Goal: Check status: Check status

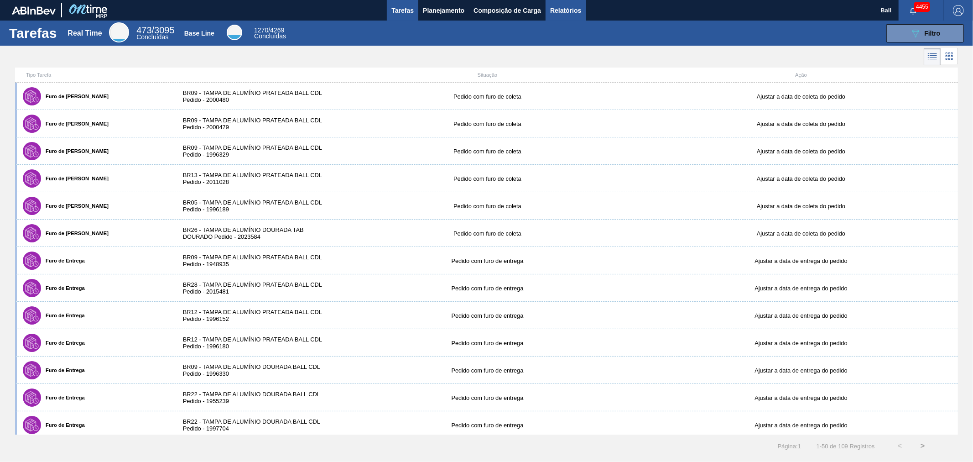
click at [559, 9] on span "Relatórios" at bounding box center [565, 10] width 31 height 11
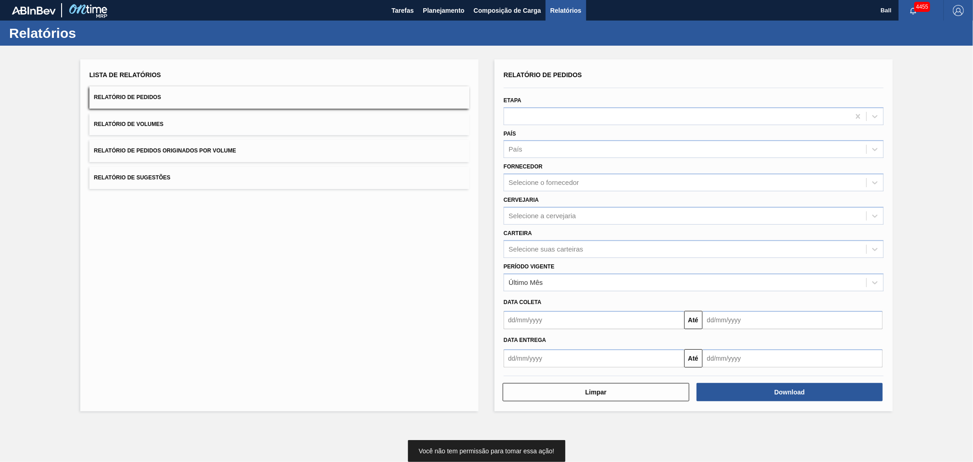
click at [540, 104] on div "Etapa" at bounding box center [694, 109] width 380 height 31
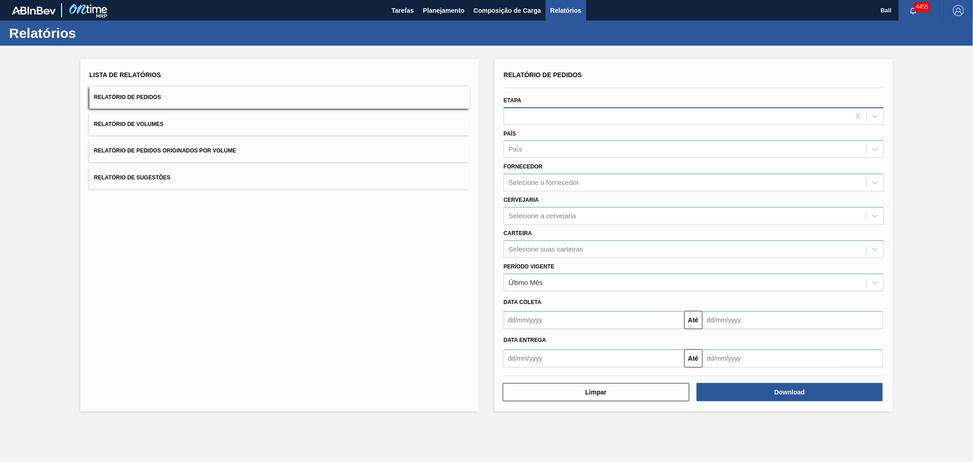
click at [535, 117] on div at bounding box center [677, 116] width 346 height 13
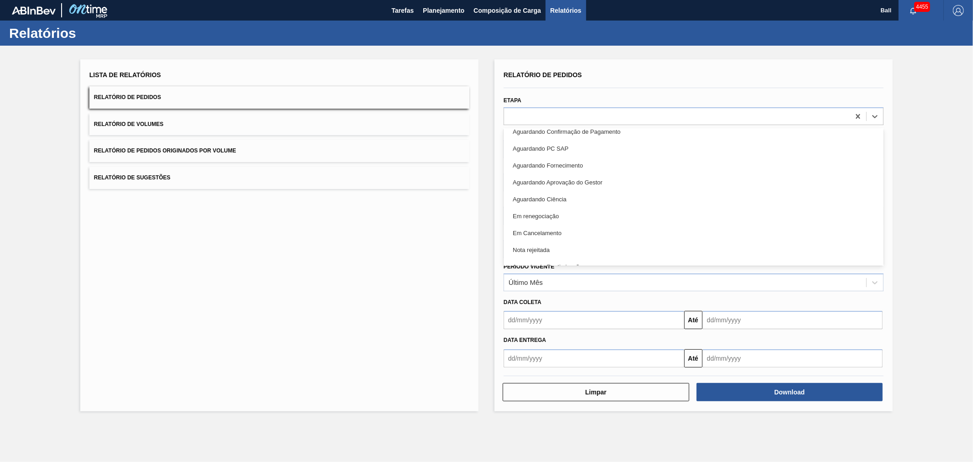
scroll to position [203, 0]
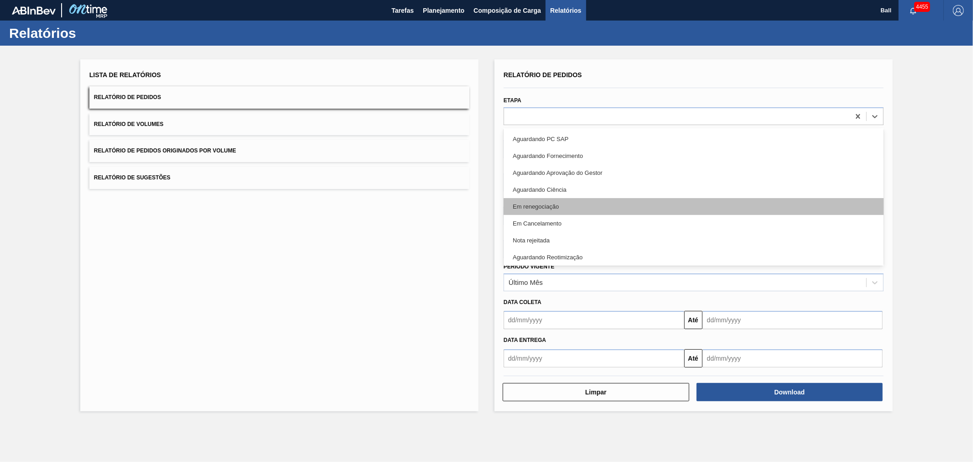
click at [548, 204] on div "Em renegociação" at bounding box center [694, 206] width 380 height 17
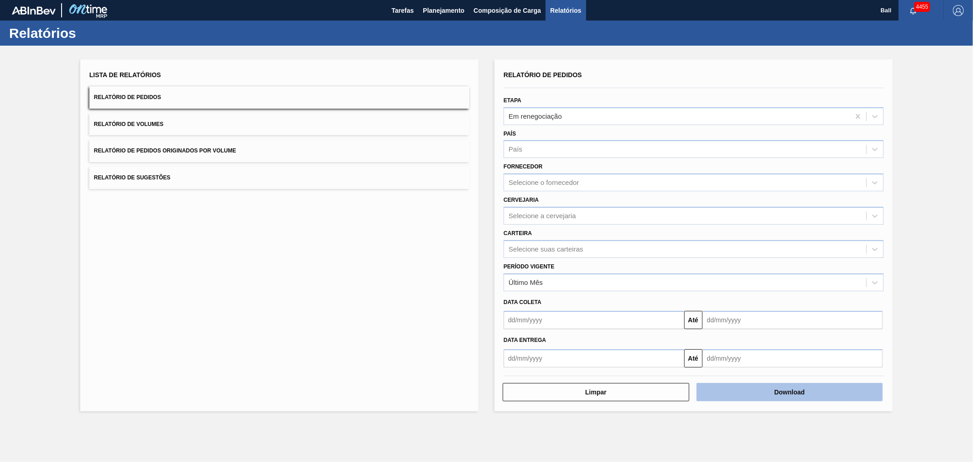
click at [784, 390] on button "Download" at bounding box center [790, 392] width 187 height 18
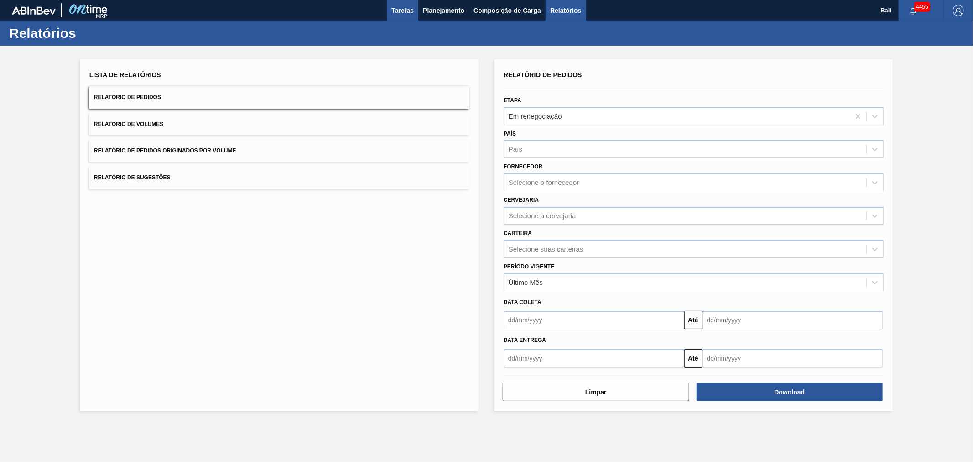
click at [402, 2] on button "Tarefas" at bounding box center [402, 10] width 31 height 21
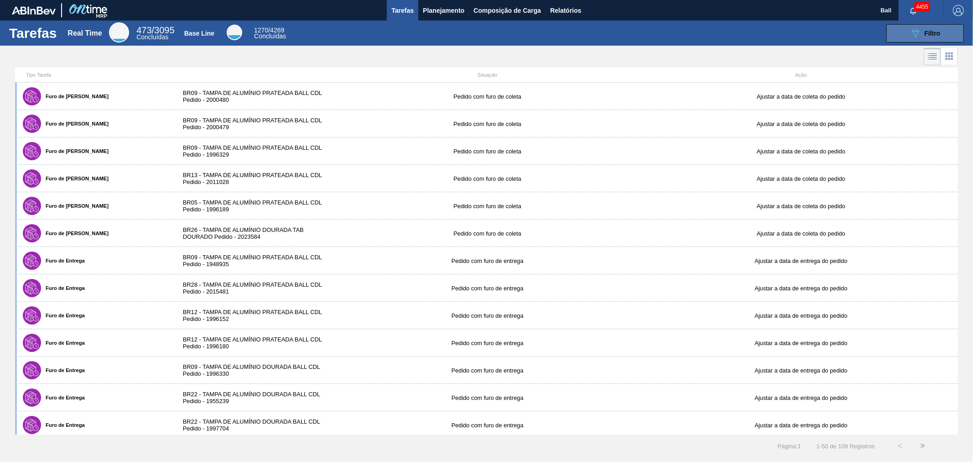
click at [918, 29] on icon "089F7B8B-B2A5-4AFE-B5C0-19BA573D28AC" at bounding box center [915, 33] width 11 height 11
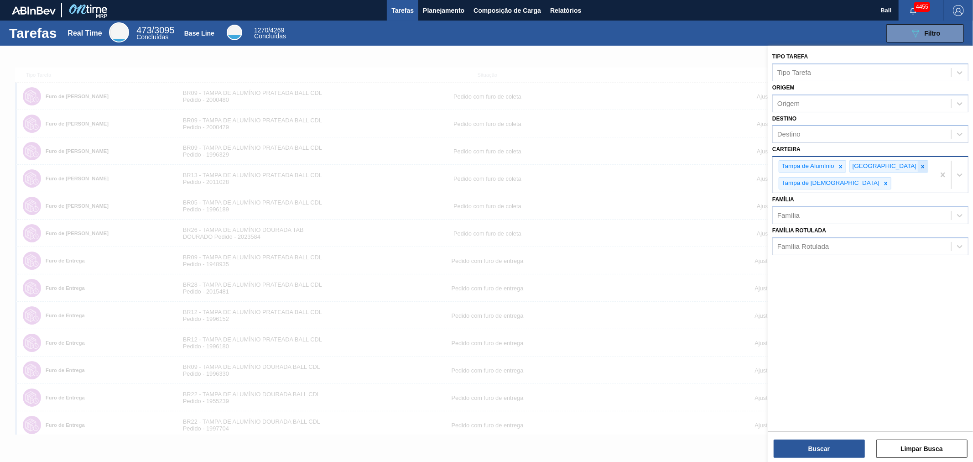
click at [920, 163] on icon at bounding box center [923, 166] width 6 height 6
click at [877, 178] on div "Tampa de [DEMOGRAPHIC_DATA]" at bounding box center [830, 183] width 102 height 11
click at [836, 164] on div at bounding box center [841, 166] width 10 height 11
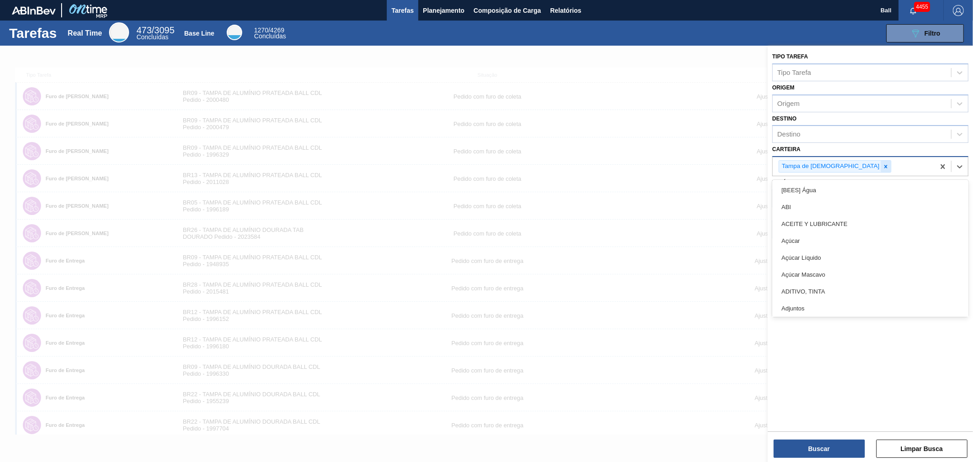
click at [883, 163] on icon at bounding box center [886, 166] width 6 height 6
click at [819, 76] on div "Tipo Tarefa" at bounding box center [862, 72] width 178 height 13
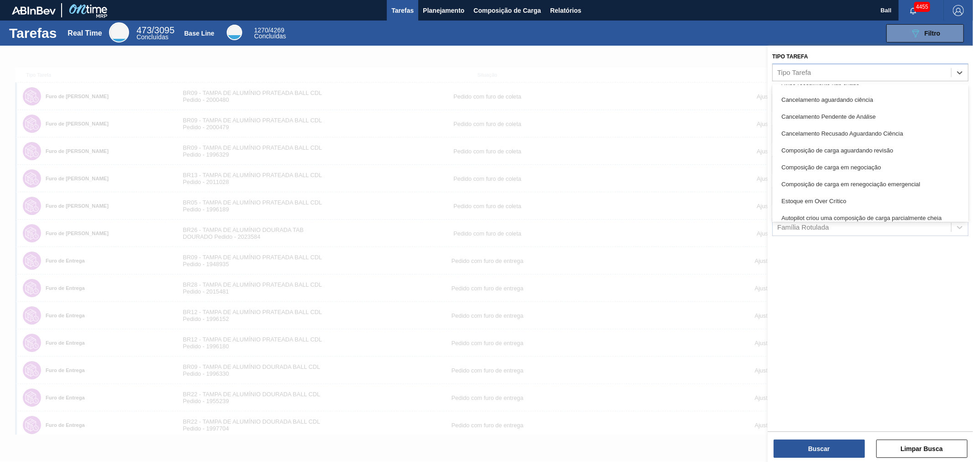
scroll to position [203, 0]
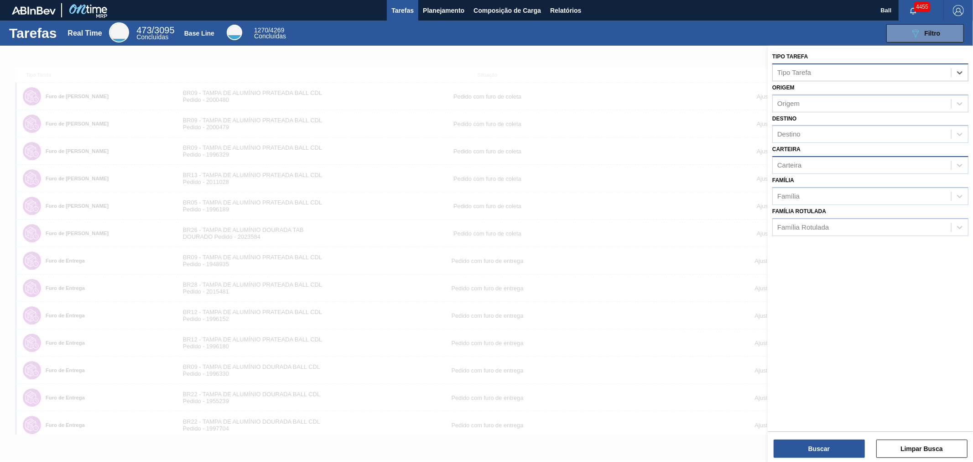
click at [797, 70] on div "Tipo Tarefa" at bounding box center [795, 72] width 34 height 8
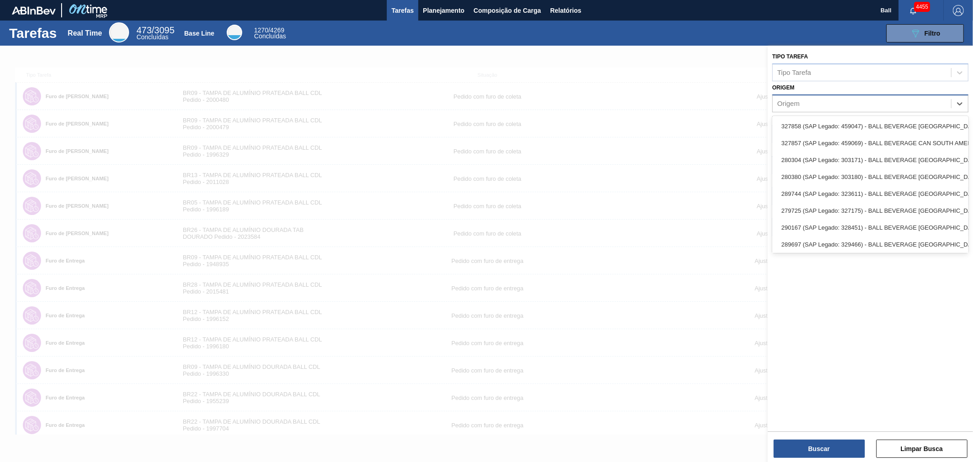
click at [796, 103] on div "Origem" at bounding box center [789, 103] width 22 height 8
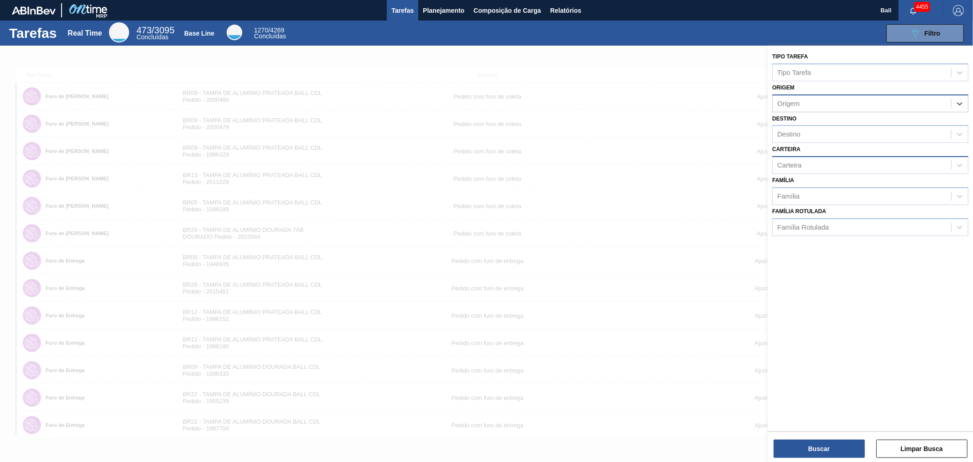
click at [796, 103] on div "Origem" at bounding box center [789, 103] width 22 height 8
click at [802, 167] on div "Carteira" at bounding box center [862, 165] width 178 height 13
click at [790, 192] on div "Família" at bounding box center [789, 196] width 22 height 8
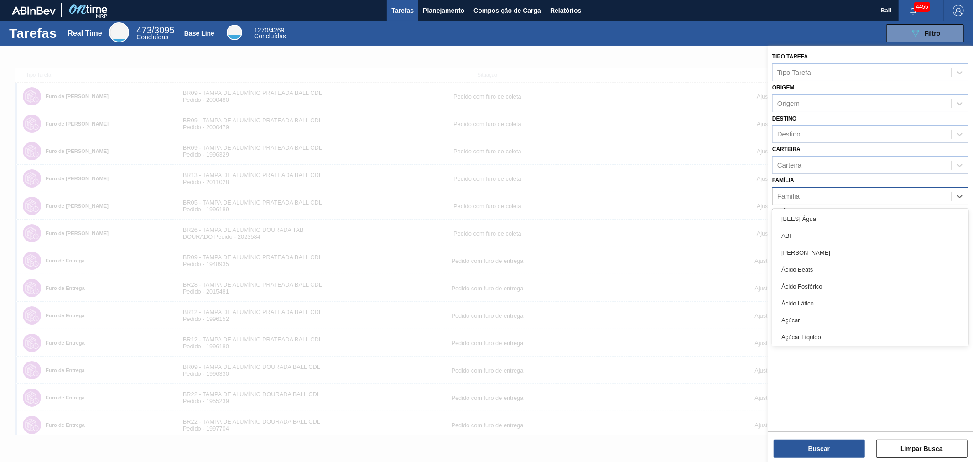
click at [790, 192] on div "Família" at bounding box center [789, 196] width 22 height 8
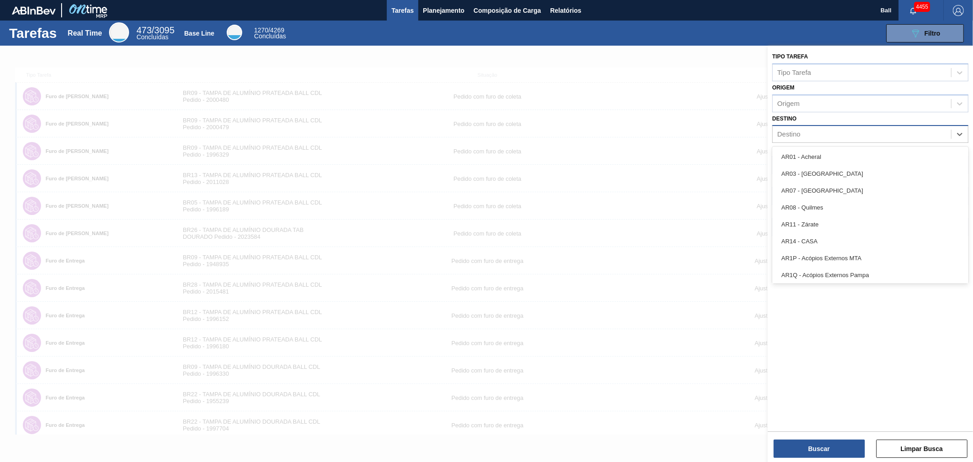
click at [803, 130] on div "Destino" at bounding box center [862, 134] width 178 height 13
type input "lage"
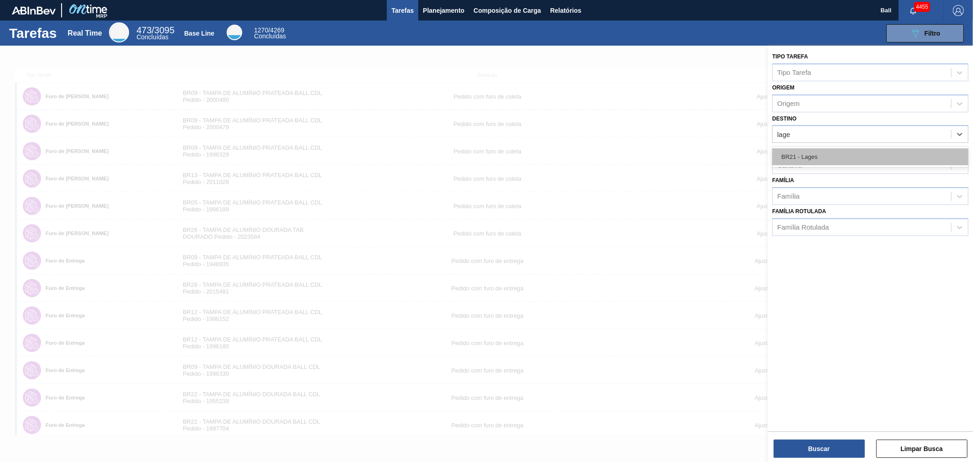
click at [795, 151] on div "BR21 - Lages" at bounding box center [871, 156] width 196 height 17
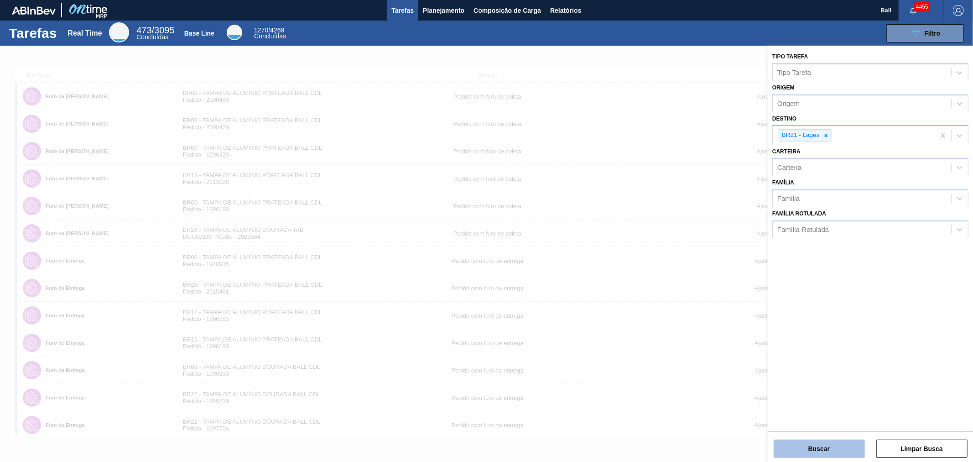
click at [800, 452] on button "Buscar" at bounding box center [819, 448] width 91 height 18
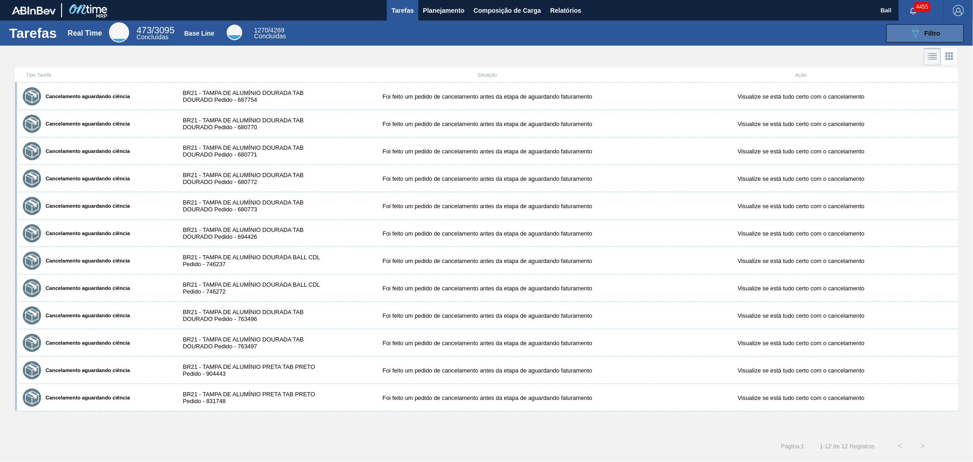
click at [887, 41] on button "089F7B8B-B2A5-4AFE-B5C0-19BA573D28AC Filtro" at bounding box center [926, 33] width 78 height 18
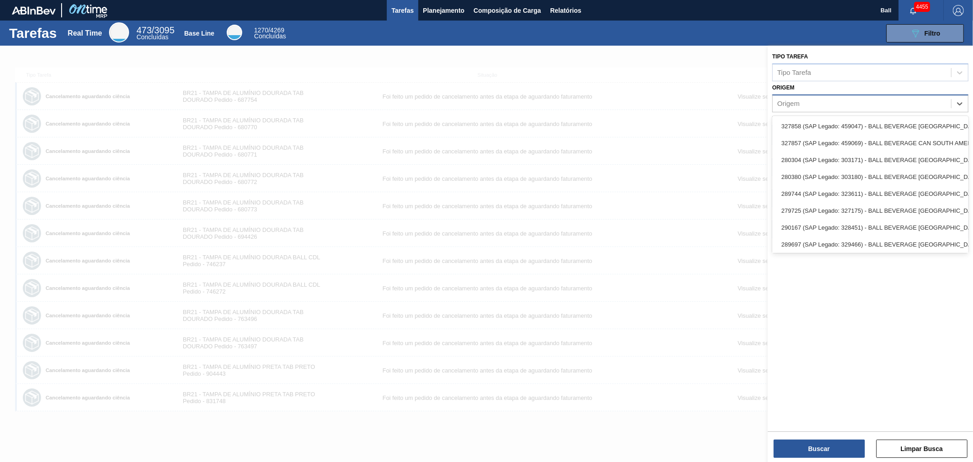
click at [788, 103] on div "Origem" at bounding box center [789, 103] width 22 height 8
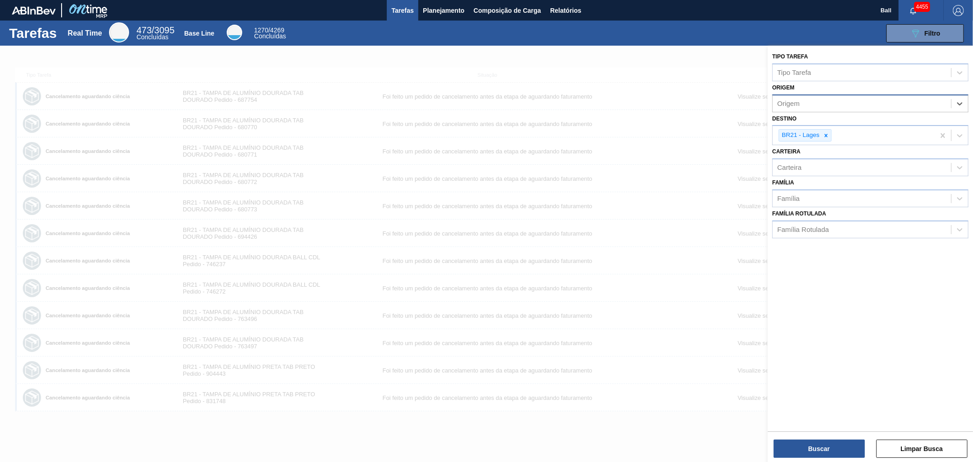
click at [788, 103] on div "Origem" at bounding box center [789, 103] width 22 height 8
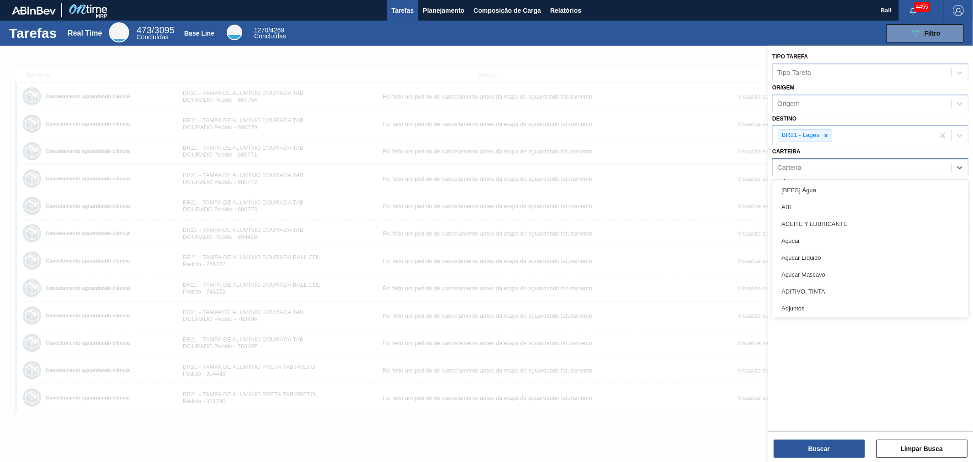
click at [791, 167] on div "Carteira" at bounding box center [790, 168] width 24 height 8
type input "lata"
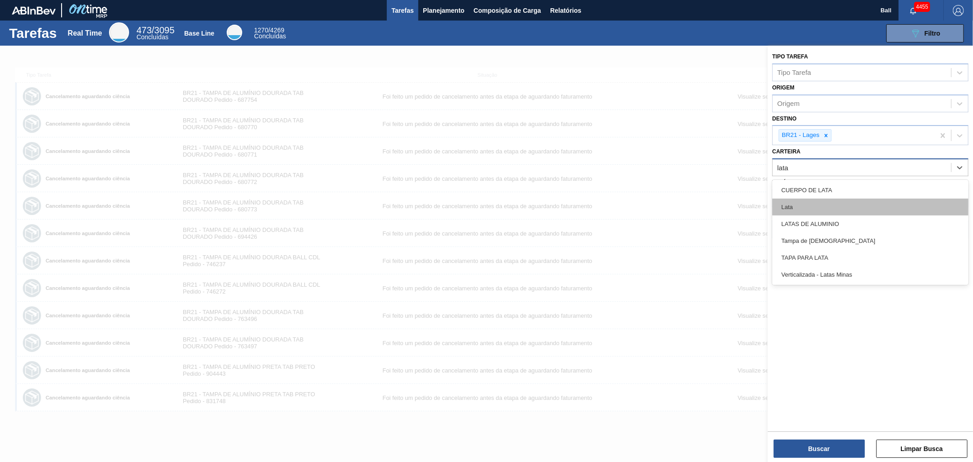
click at [792, 203] on div "Lata" at bounding box center [871, 207] width 196 height 17
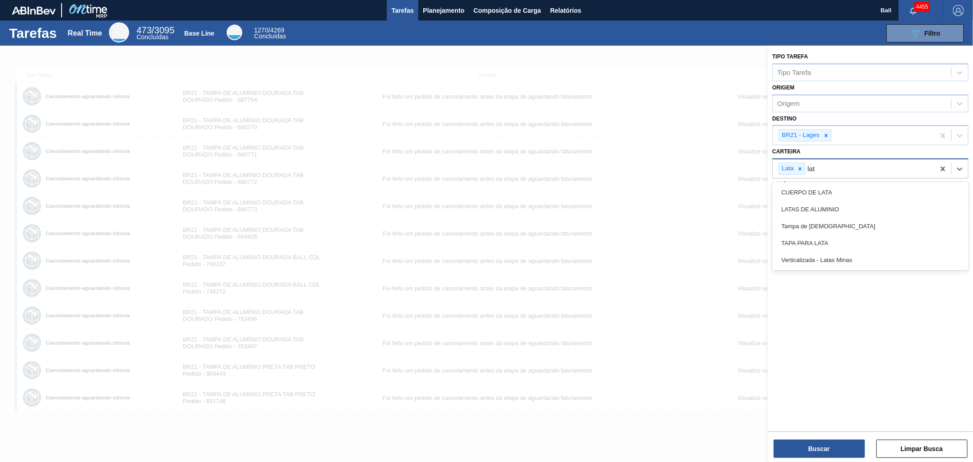
type input "lata"
click at [811, 215] on div "LATAS DE ALUMINIO" at bounding box center [871, 209] width 196 height 17
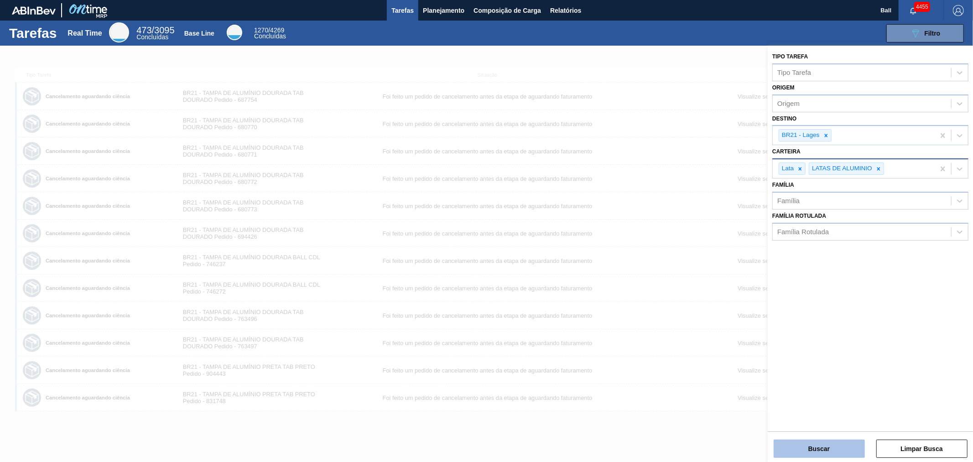
click at [817, 452] on button "Buscar" at bounding box center [819, 448] width 91 height 18
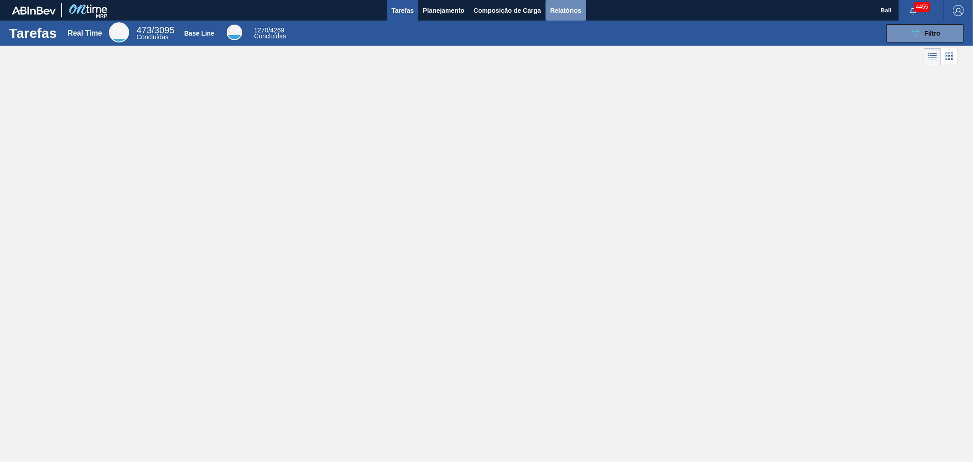
click at [570, 12] on span "Relatórios" at bounding box center [565, 10] width 31 height 11
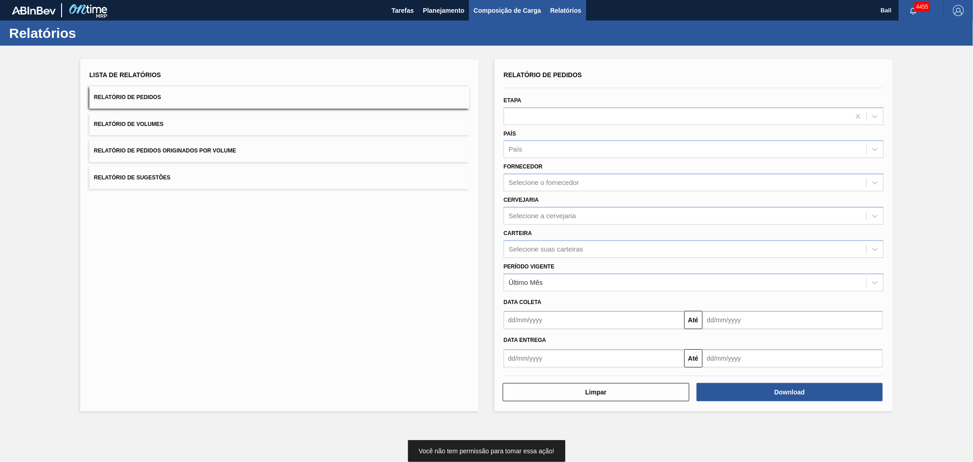
click at [503, 11] on span "Composição de Carga" at bounding box center [508, 10] width 68 height 11
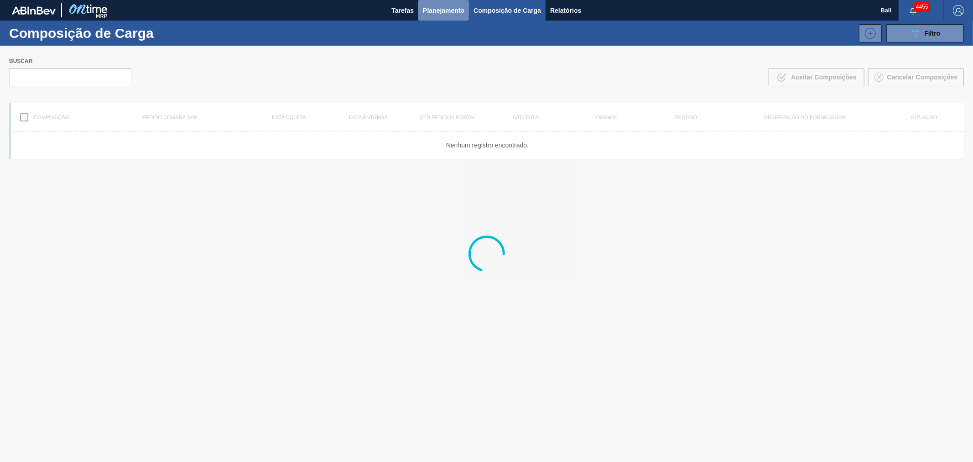
click at [431, 6] on span "Planejamento" at bounding box center [444, 10] width 42 height 11
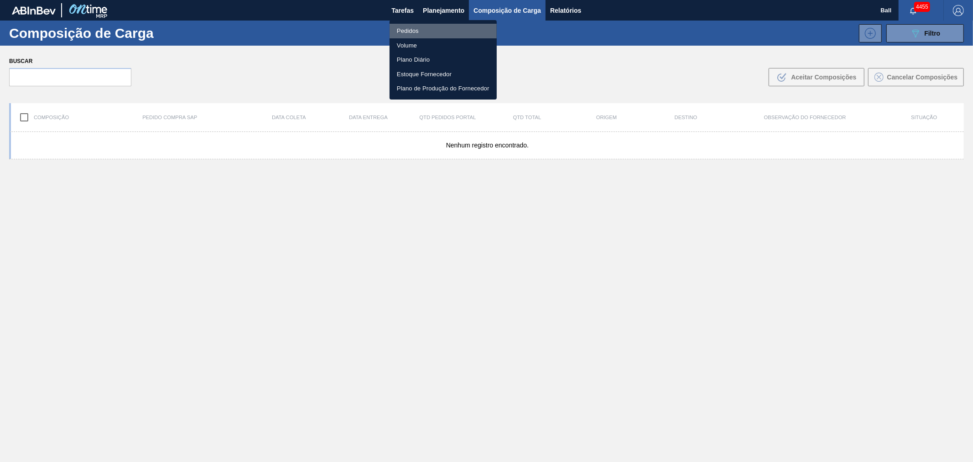
click at [414, 29] on li "Pedidos" at bounding box center [443, 31] width 107 height 15
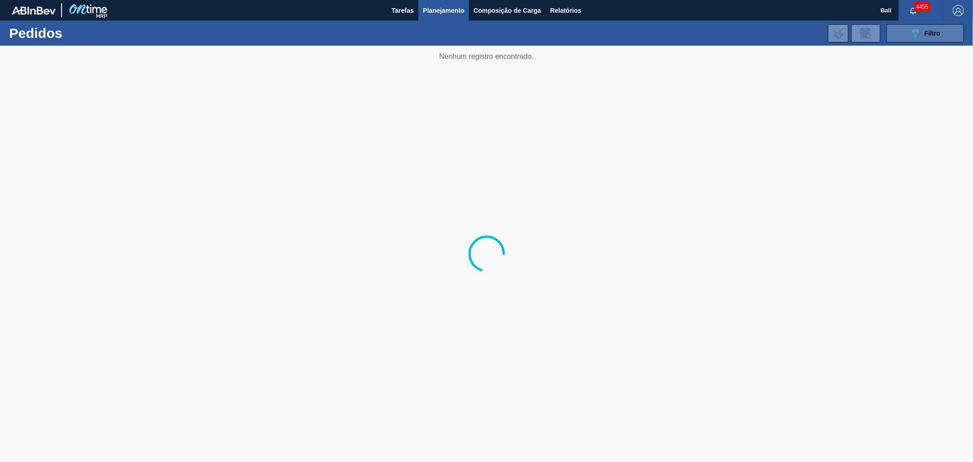
click at [918, 36] on icon "089F7B8B-B2A5-4AFE-B5C0-19BA573D28AC" at bounding box center [915, 33] width 11 height 11
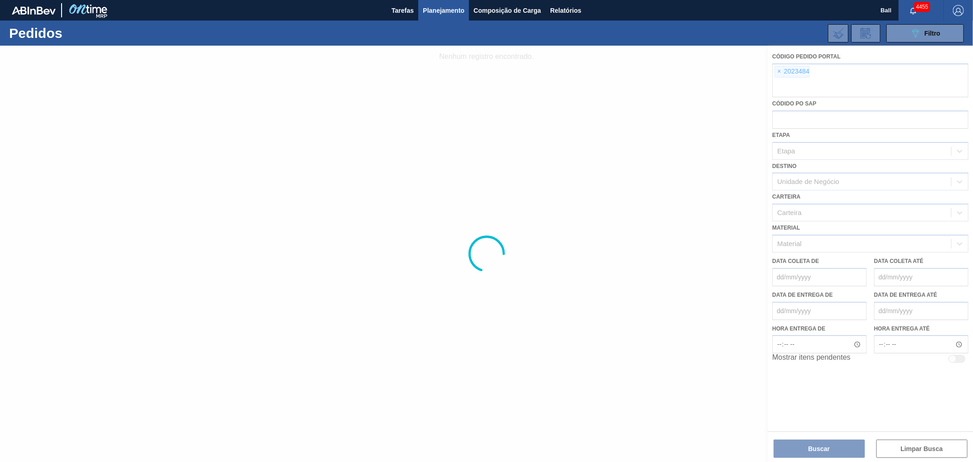
click at [779, 71] on div at bounding box center [486, 254] width 973 height 416
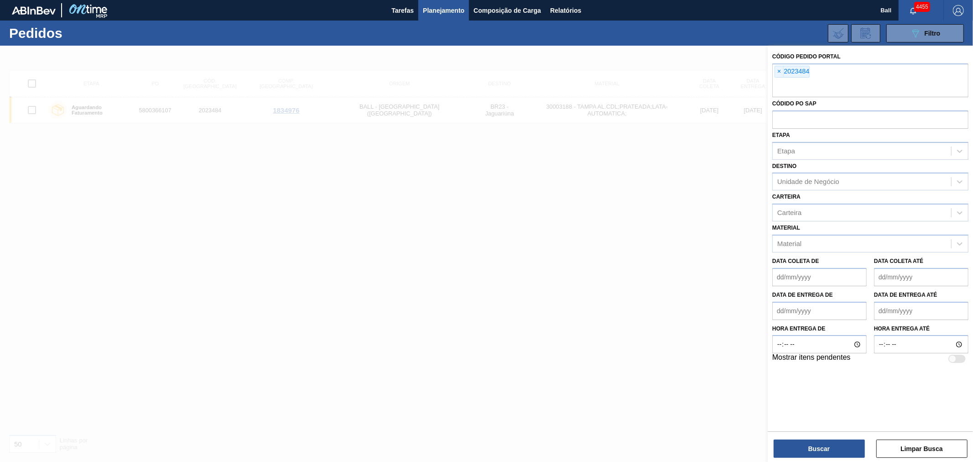
click at [778, 71] on span "×" at bounding box center [779, 71] width 9 height 11
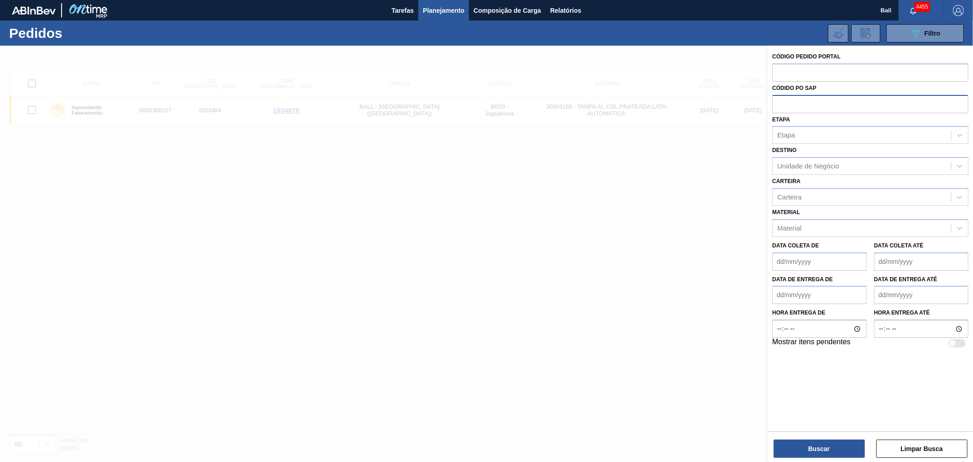
click at [781, 101] on input "text" at bounding box center [871, 103] width 196 height 17
paste input "text"
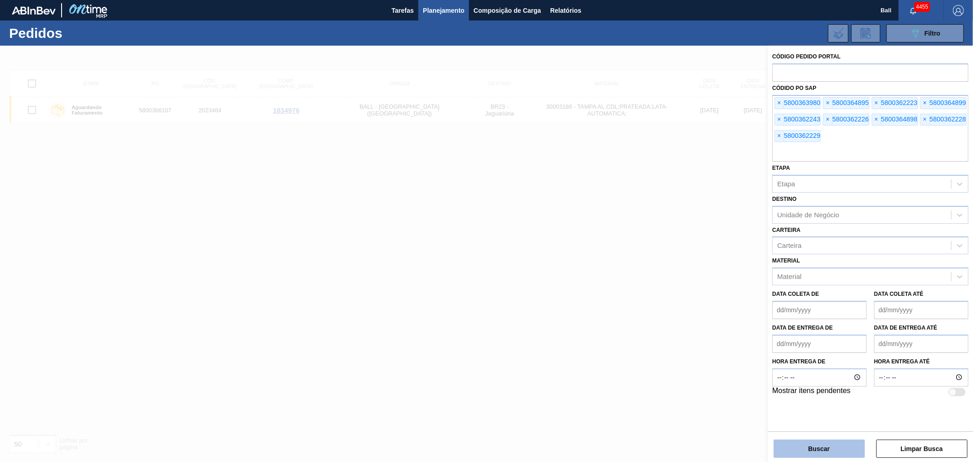
click at [840, 453] on button "Buscar" at bounding box center [819, 448] width 91 height 18
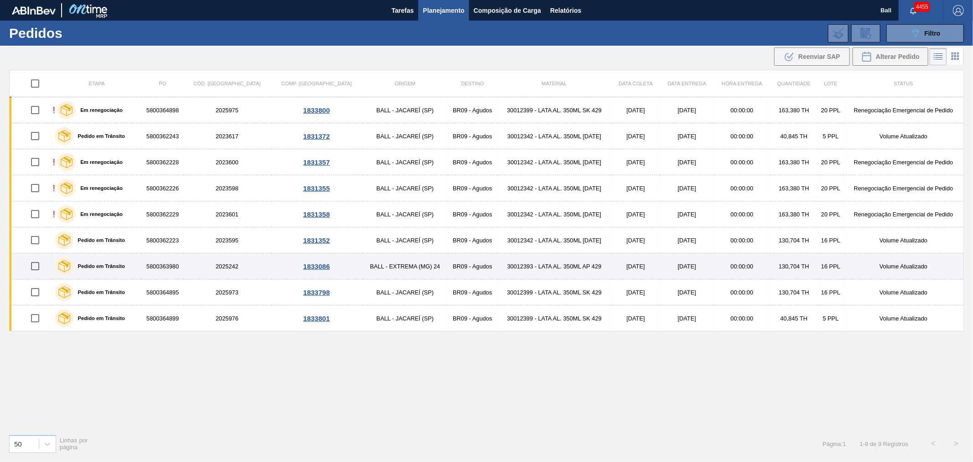
click at [448, 268] on td "BR09 - Agudos" at bounding box center [472, 266] width 49 height 26
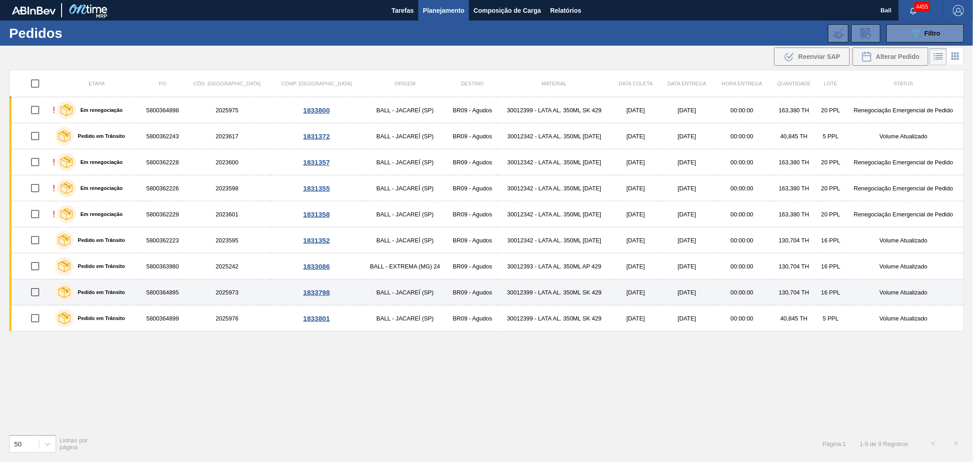
click at [612, 292] on td "[DATE]" at bounding box center [636, 292] width 48 height 26
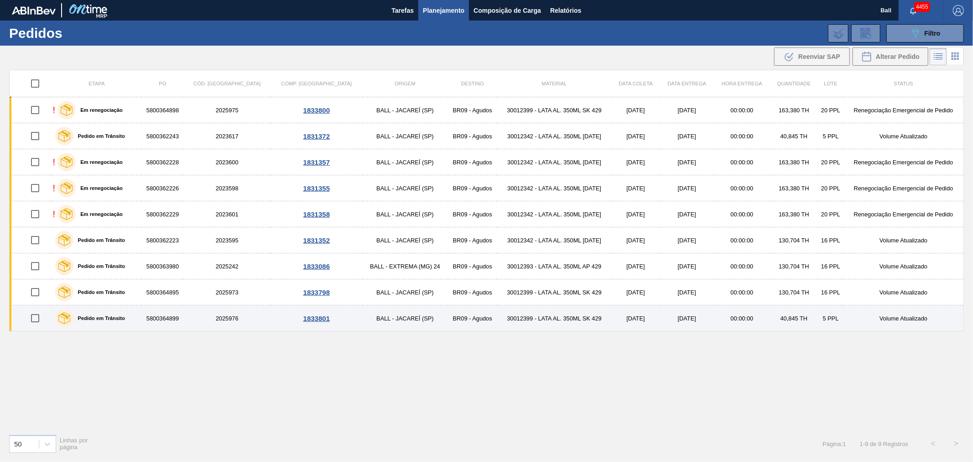
click at [770, 320] on td "40,845 TH" at bounding box center [794, 318] width 48 height 26
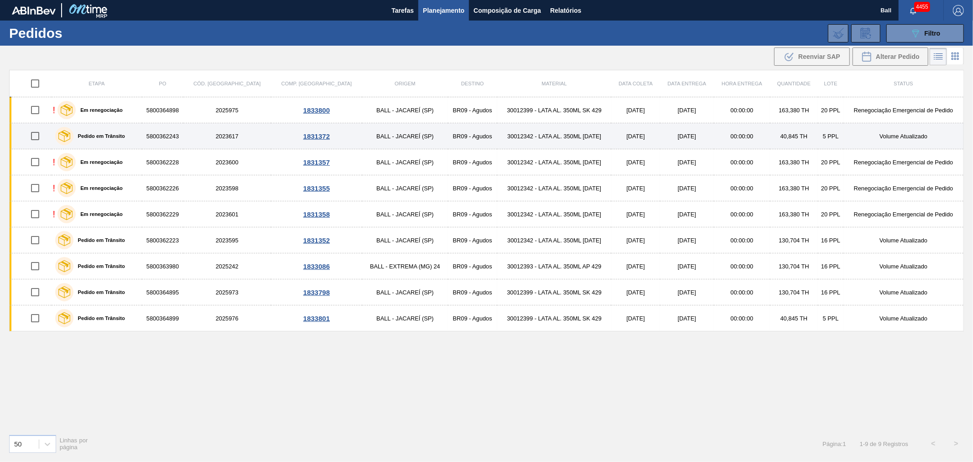
click at [539, 139] on td "30012342 - LATA AL. 350ML [DATE]" at bounding box center [554, 136] width 115 height 26
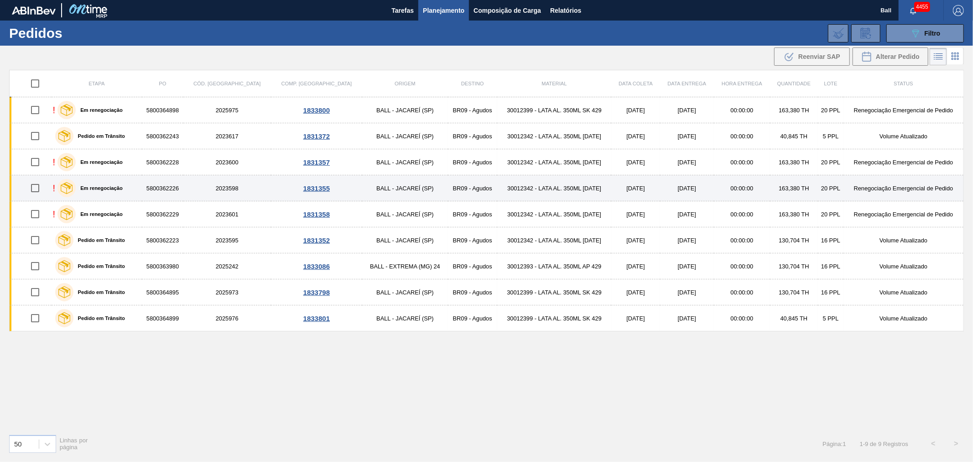
click at [559, 183] on td "30012342 - LATA AL. 350ML [DATE]" at bounding box center [554, 188] width 115 height 26
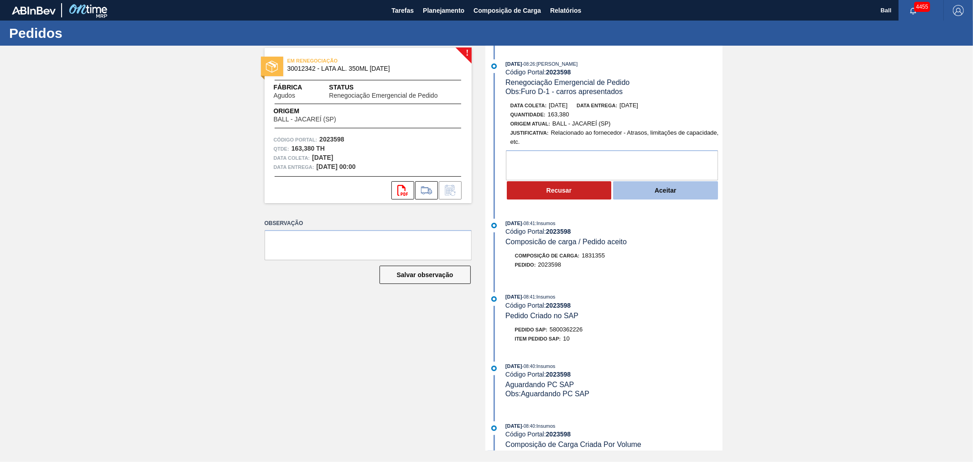
click at [663, 192] on button "Aceitar" at bounding box center [665, 190] width 105 height 18
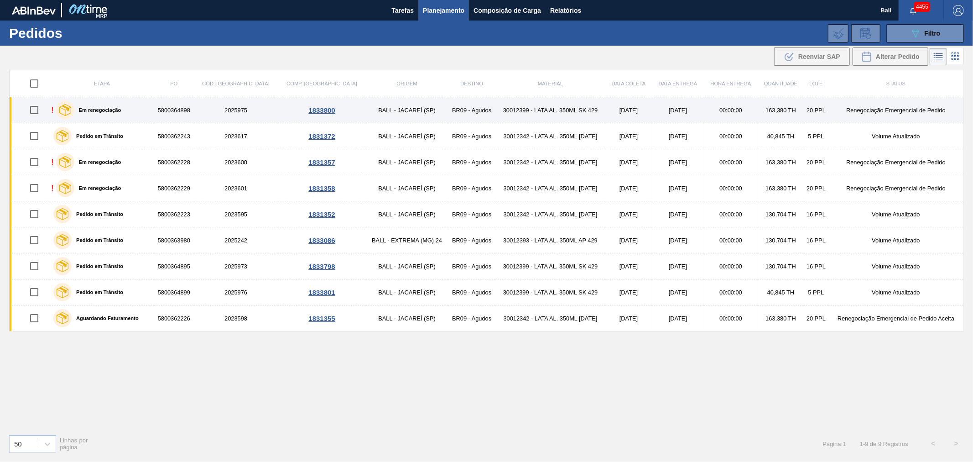
click at [448, 114] on td "BR09 - Agudos" at bounding box center [471, 110] width 47 height 26
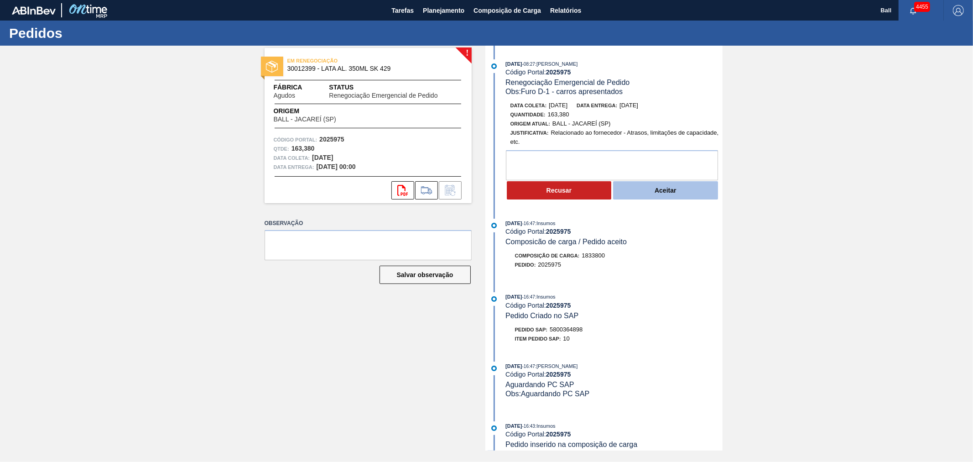
click at [654, 192] on button "Aceitar" at bounding box center [665, 190] width 105 height 18
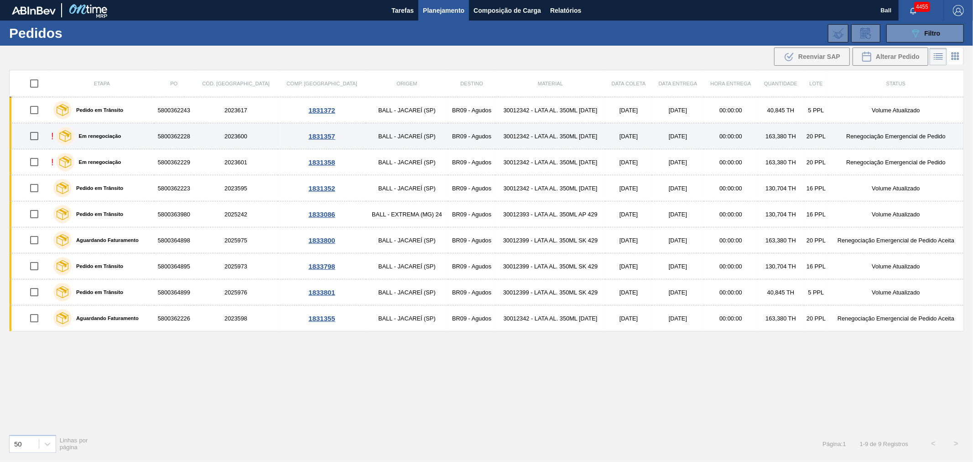
click at [570, 139] on td "30012342 - LATA AL. 350ML [DATE]" at bounding box center [551, 136] width 110 height 26
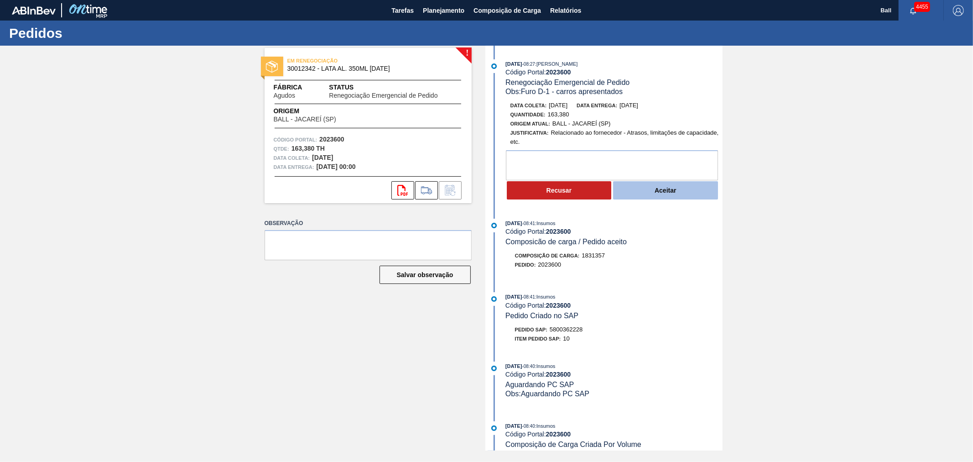
click at [687, 195] on button "Aceitar" at bounding box center [665, 190] width 105 height 18
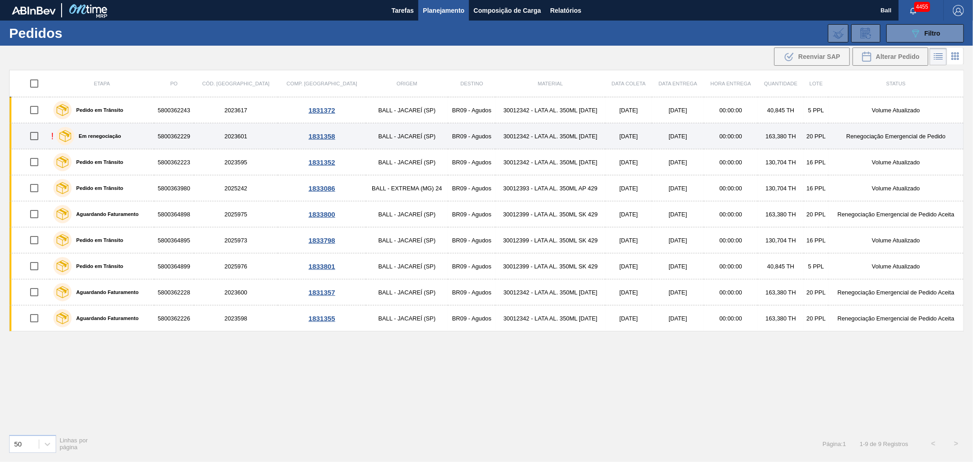
click at [606, 141] on td "[DATE]" at bounding box center [629, 136] width 47 height 26
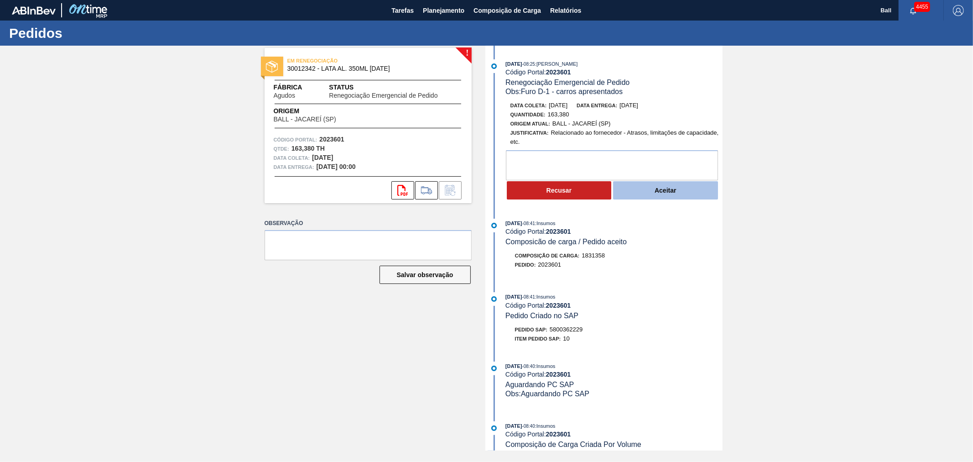
click at [650, 190] on button "Aceitar" at bounding box center [665, 190] width 105 height 18
